Goal: Information Seeking & Learning: Learn about a topic

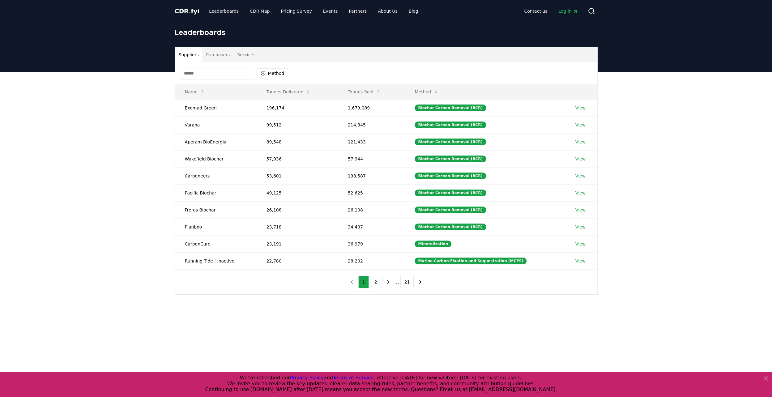
click at [188, 10] on span "." at bounding box center [189, 10] width 2 height 7
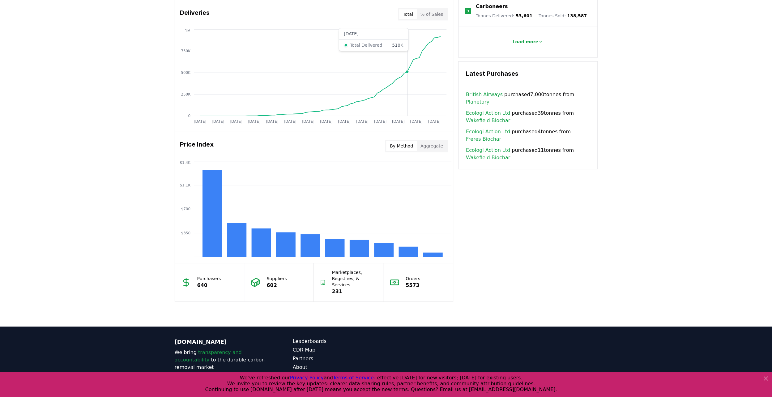
scroll to position [405, 0]
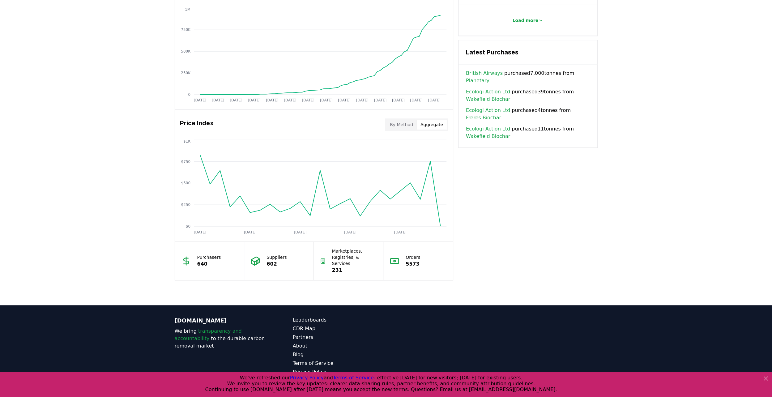
click at [426, 125] on button "Aggregate" at bounding box center [432, 125] width 30 height 10
click at [398, 123] on button "By Method" at bounding box center [401, 125] width 31 height 10
click at [431, 128] on button "Aggregate" at bounding box center [432, 125] width 30 height 10
click at [400, 124] on button "By Method" at bounding box center [401, 125] width 31 height 10
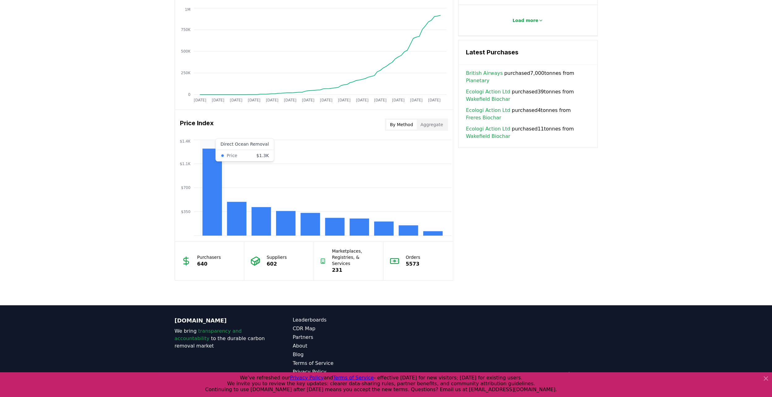
click at [210, 188] on rect at bounding box center [211, 191] width 19 height 87
click at [201, 198] on icon "$350 $700 $1.1K $1.4K" at bounding box center [314, 187] width 278 height 99
click at [210, 200] on rect at bounding box center [211, 191] width 19 height 87
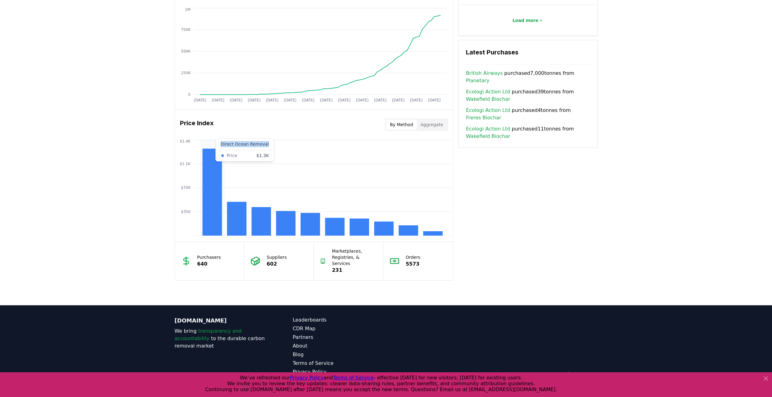
click at [210, 200] on rect at bounding box center [211, 191] width 19 height 87
click at [472, 253] on div "Key Metrics Find detailed analysis of carbon removal data through time. Total S…" at bounding box center [386, 50] width 423 height 459
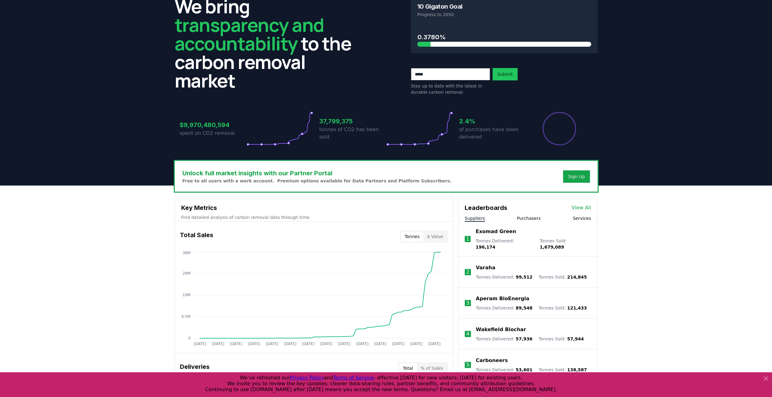
scroll to position [4, 0]
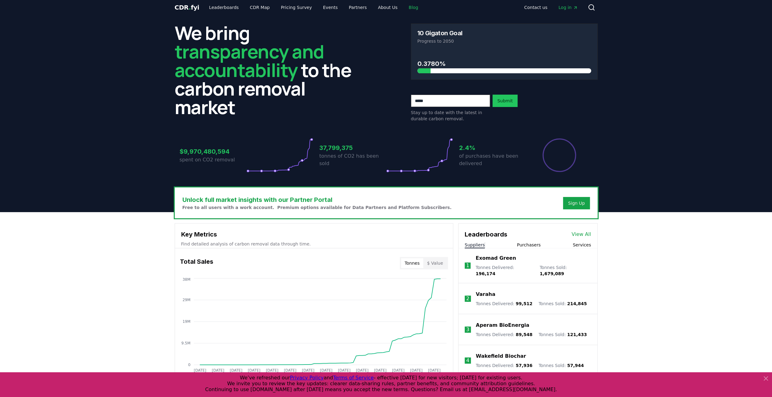
click at [404, 9] on link "Blog" at bounding box center [413, 7] width 19 height 11
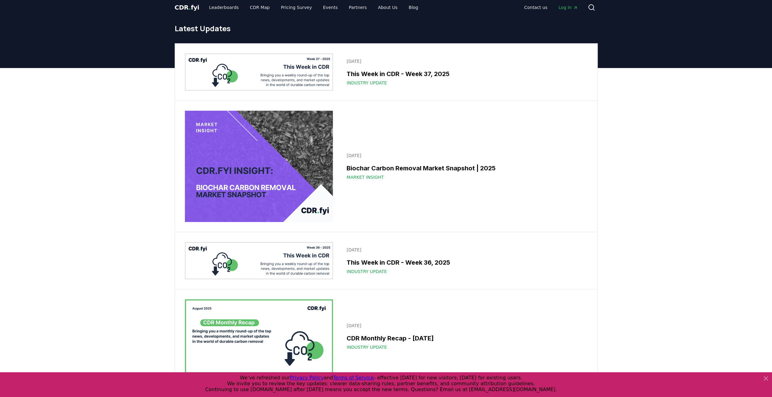
click at [315, 132] on img at bounding box center [259, 166] width 148 height 111
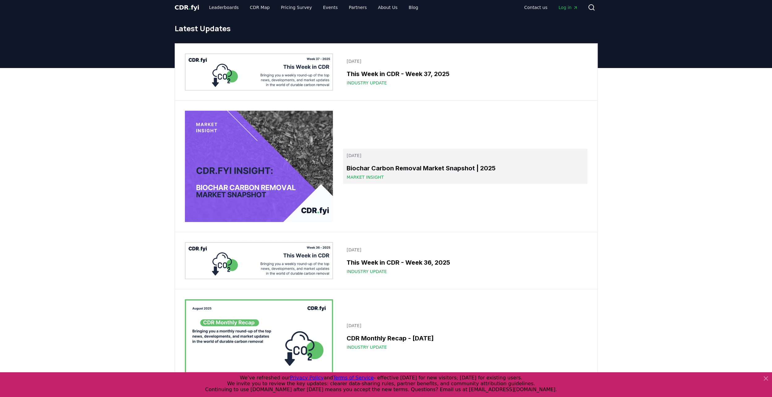
click at [364, 174] on span "Market Insight" at bounding box center [364, 177] width 37 height 6
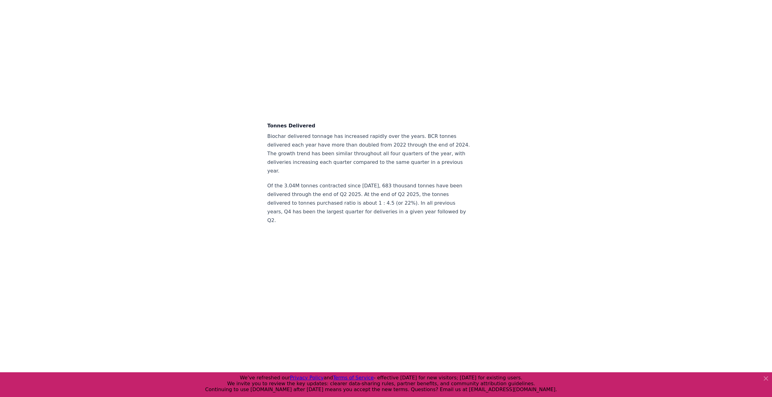
scroll to position [1425, 0]
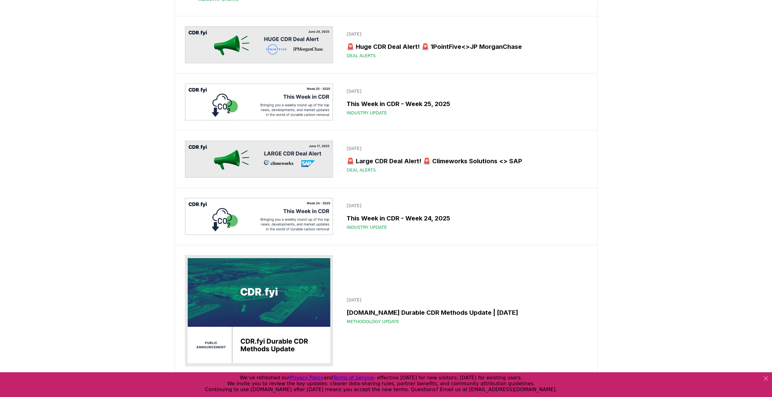
scroll to position [4, 0]
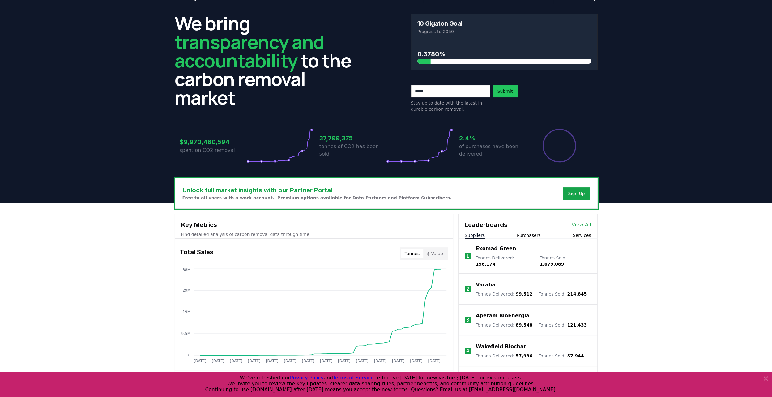
scroll to position [31, 0]
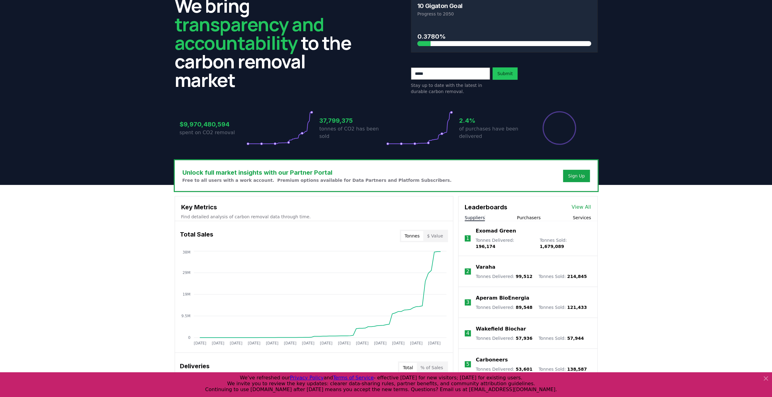
click at [441, 230] on div "Tonnes $ Value" at bounding box center [424, 236] width 48 height 12
click at [441, 232] on button "$ Value" at bounding box center [434, 236] width 23 height 10
click at [417, 231] on button "Tonnes" at bounding box center [412, 236] width 22 height 10
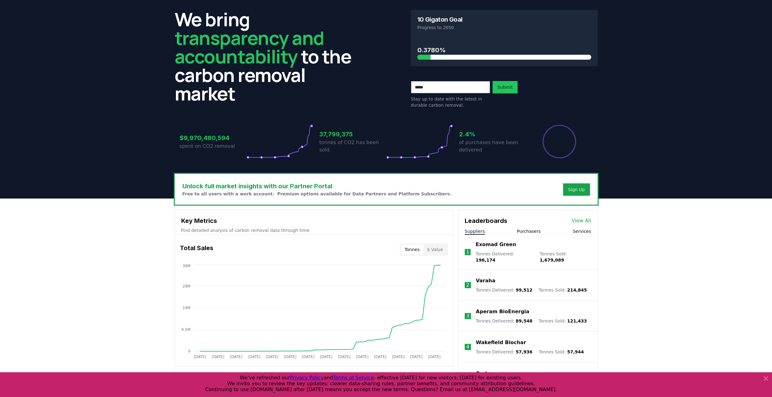
scroll to position [0, 0]
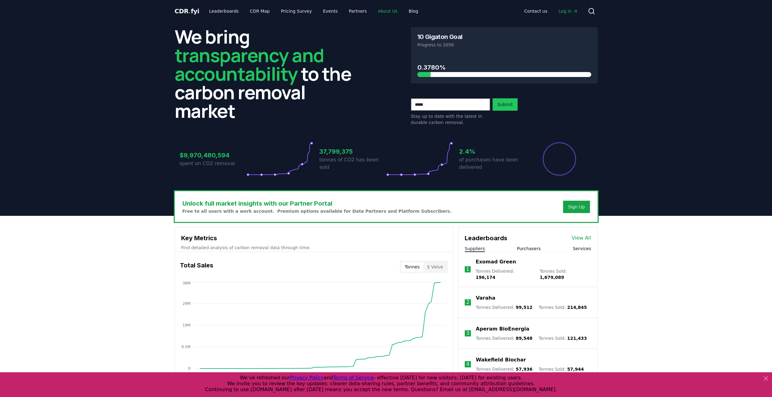
click at [378, 13] on link "About Us" at bounding box center [387, 11] width 29 height 11
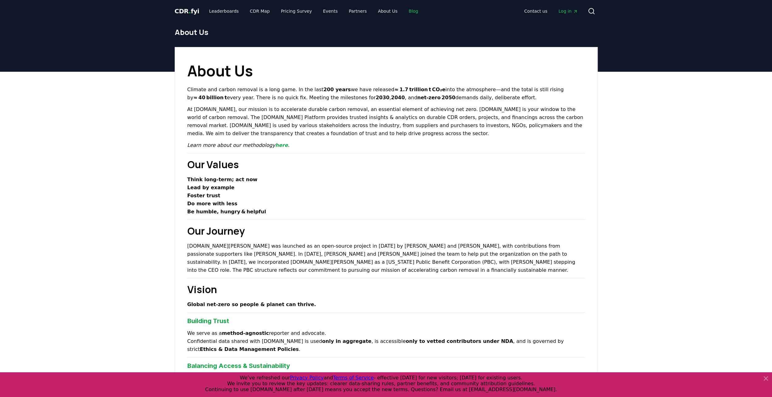
click at [404, 15] on link "Blog" at bounding box center [413, 11] width 19 height 11
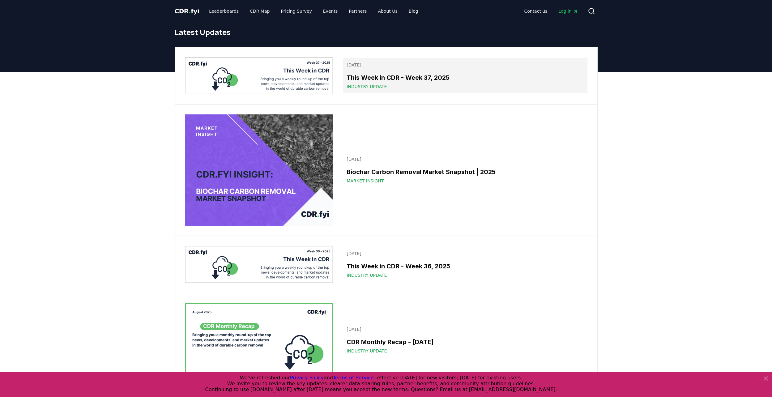
click at [392, 83] on div "Industry Update" at bounding box center [464, 86] width 237 height 6
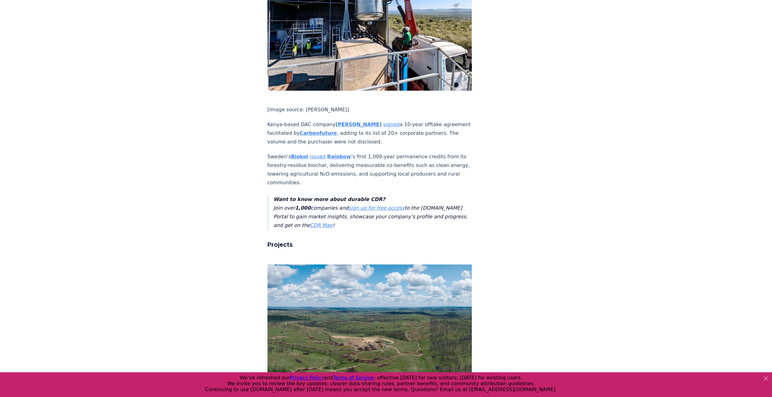
scroll to position [587, 0]
